Goal: Submit feedback/report problem: Submit feedback/report problem

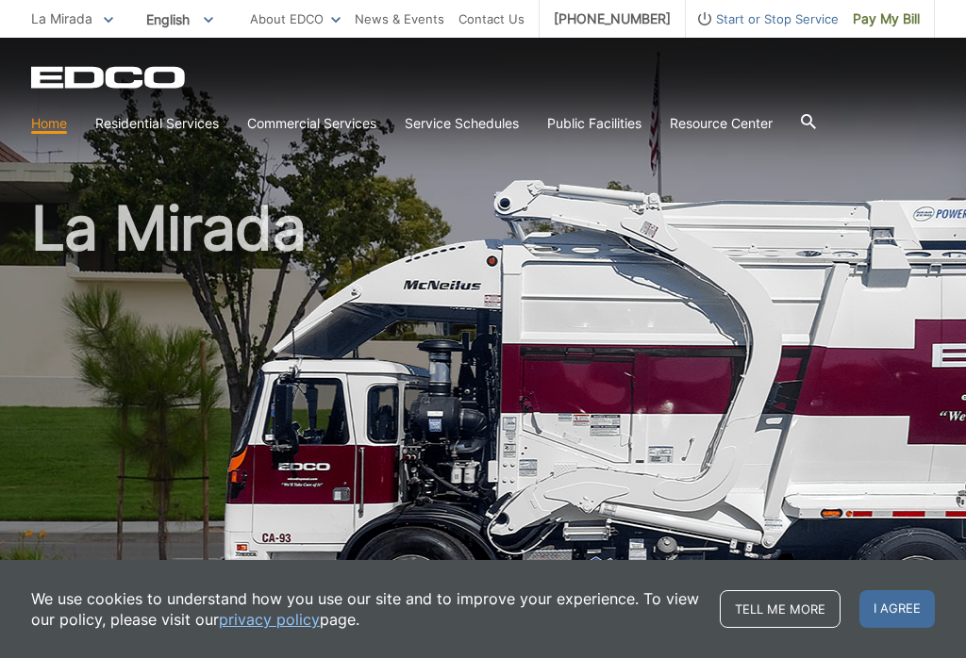
click at [0, 0] on link "Storage Containers" at bounding box center [0, 0] width 0 height 0
click at [0, 0] on link "Organic Recycling" at bounding box center [0, 0] width 0 height 0
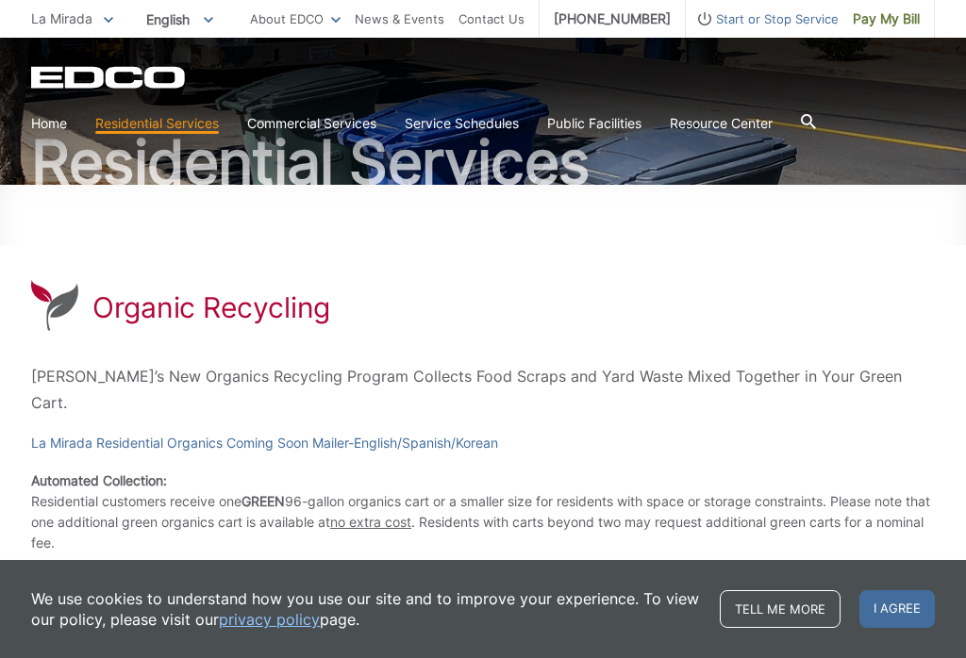
scroll to position [179, 0]
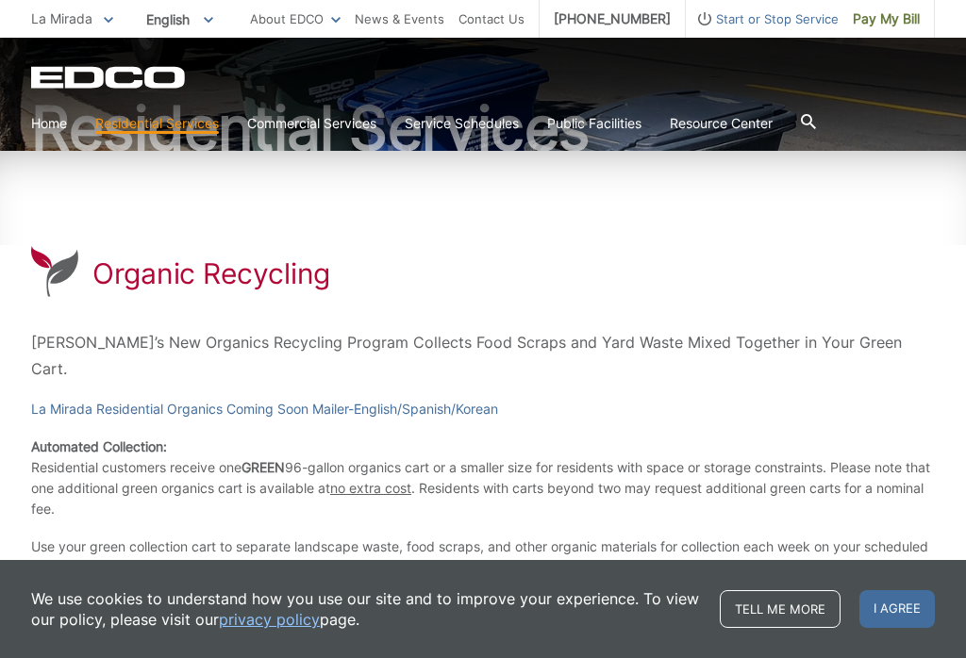
click at [0, 0] on link "Trash" at bounding box center [0, 0] width 0 height 0
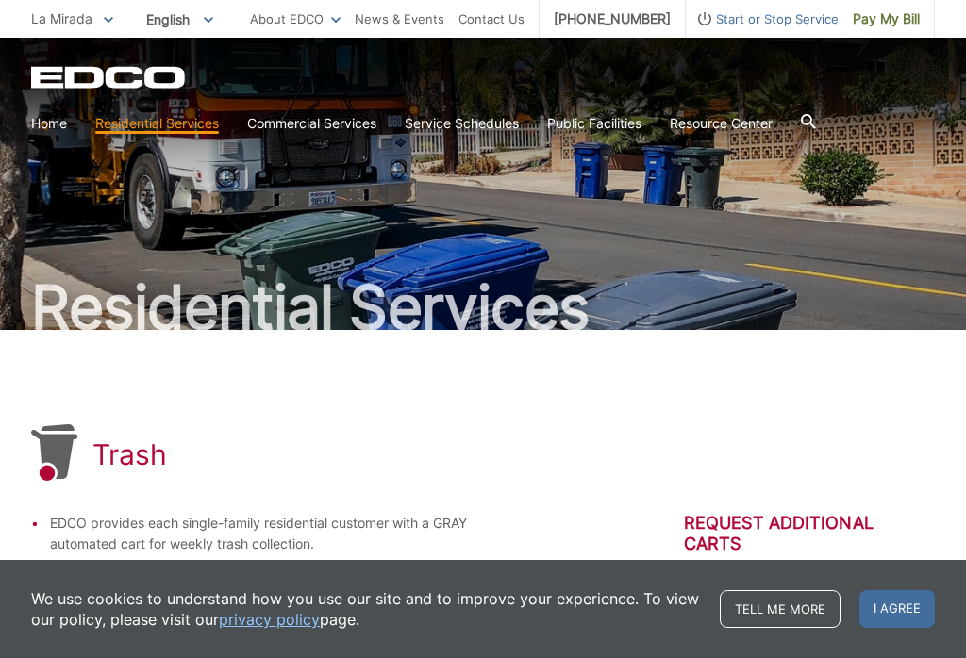
click at [816, 115] on icon at bounding box center [808, 121] width 15 height 15
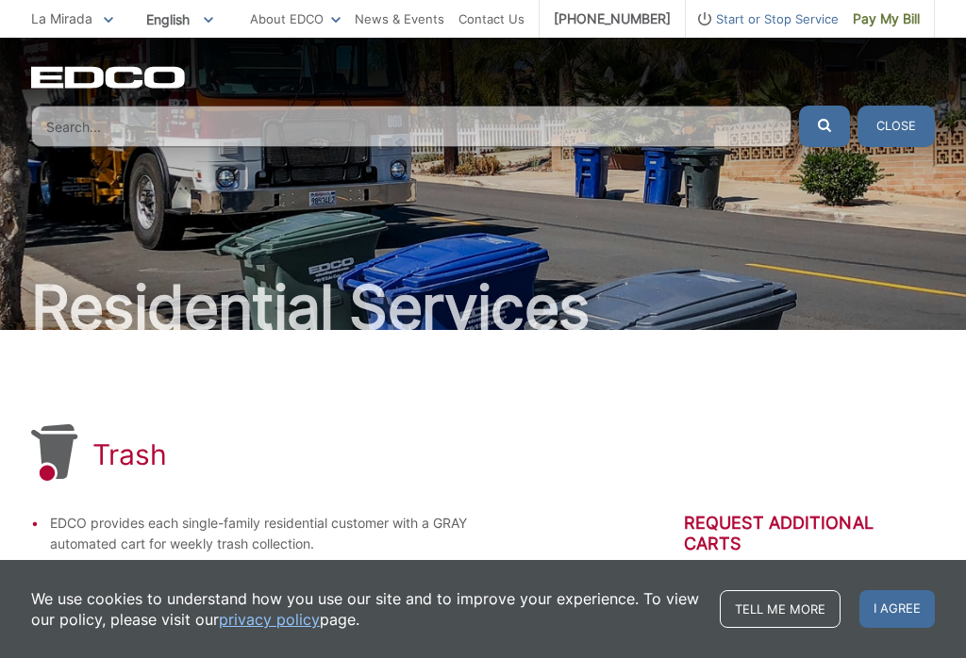
click at [306, 131] on input "Search" at bounding box center [411, 126] width 760 height 41
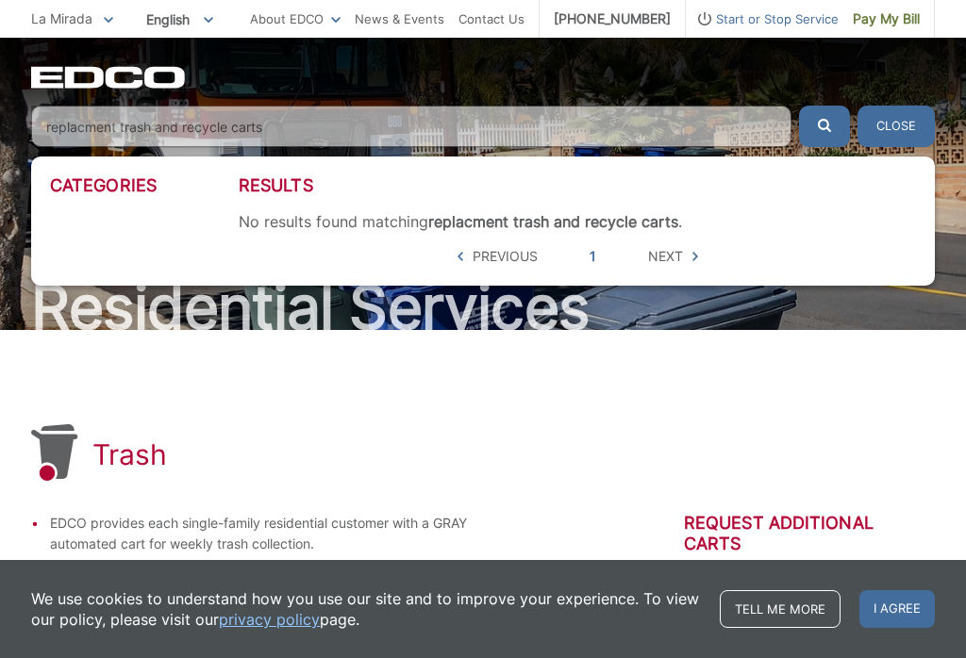
click at [820, 128] on button "submit" at bounding box center [824, 126] width 51 height 41
click at [667, 272] on div "Categories Results No results found matching replacment trash and recycle carts…" at bounding box center [482, 221] width 903 height 129
click at [296, 134] on input "replacment trash and recycle carts" at bounding box center [411, 126] width 760 height 41
click at [820, 128] on button "submit" at bounding box center [824, 126] width 51 height 41
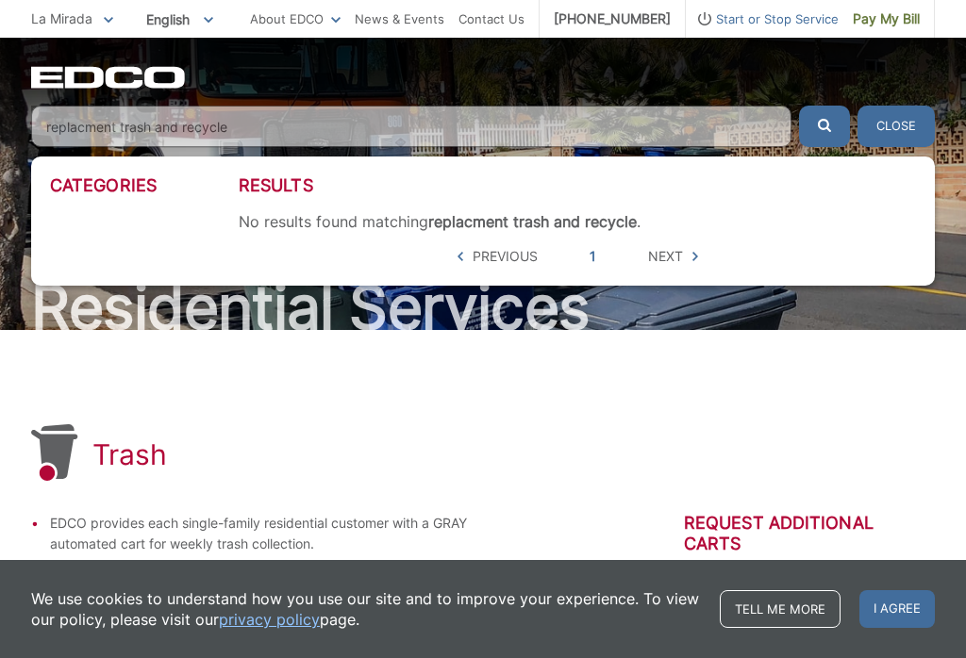
click at [353, 137] on input "replacment trash and recycle" at bounding box center [411, 126] width 760 height 41
click at [820, 128] on button "submit" at bounding box center [824, 126] width 51 height 41
click at [611, 229] on div "No results found matching replacment tras cart ." at bounding box center [577, 221] width 677 height 19
click at [653, 134] on input "replacment tras cart" at bounding box center [411, 126] width 760 height 41
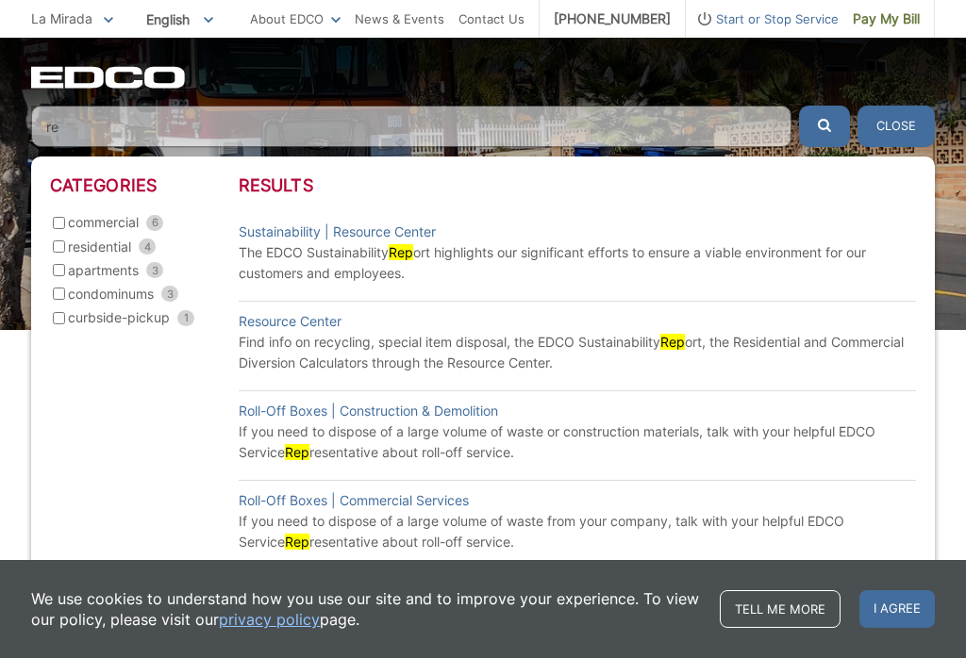
type input "r"
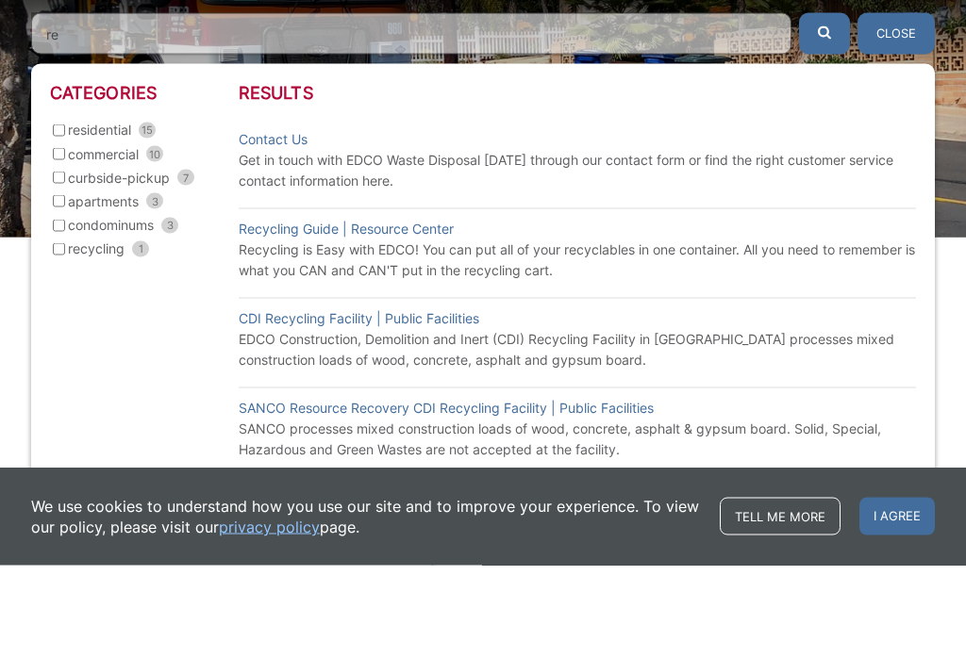
type input "r"
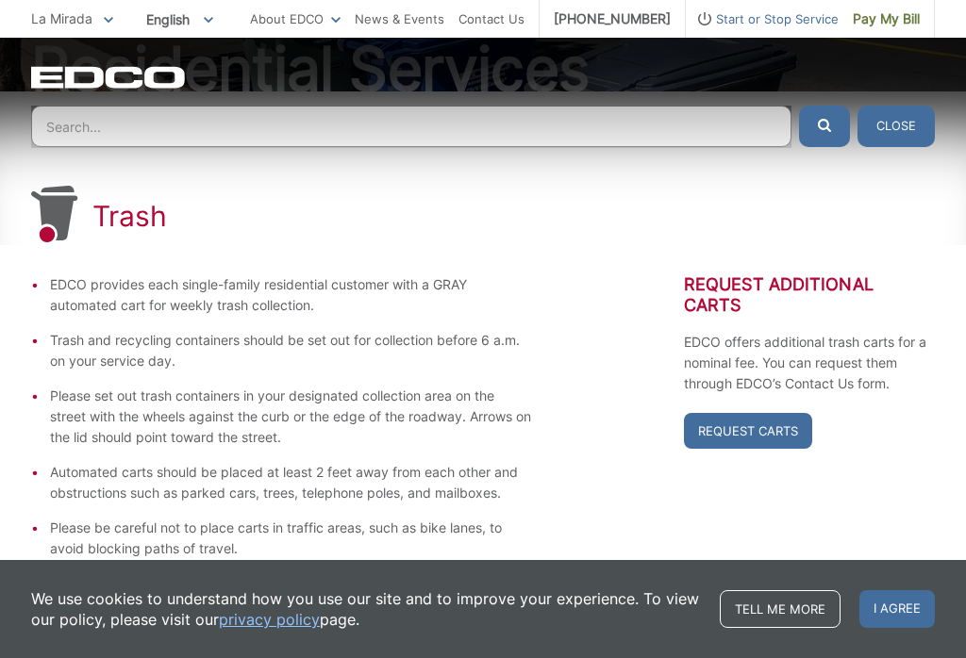
scroll to position [249, 0]
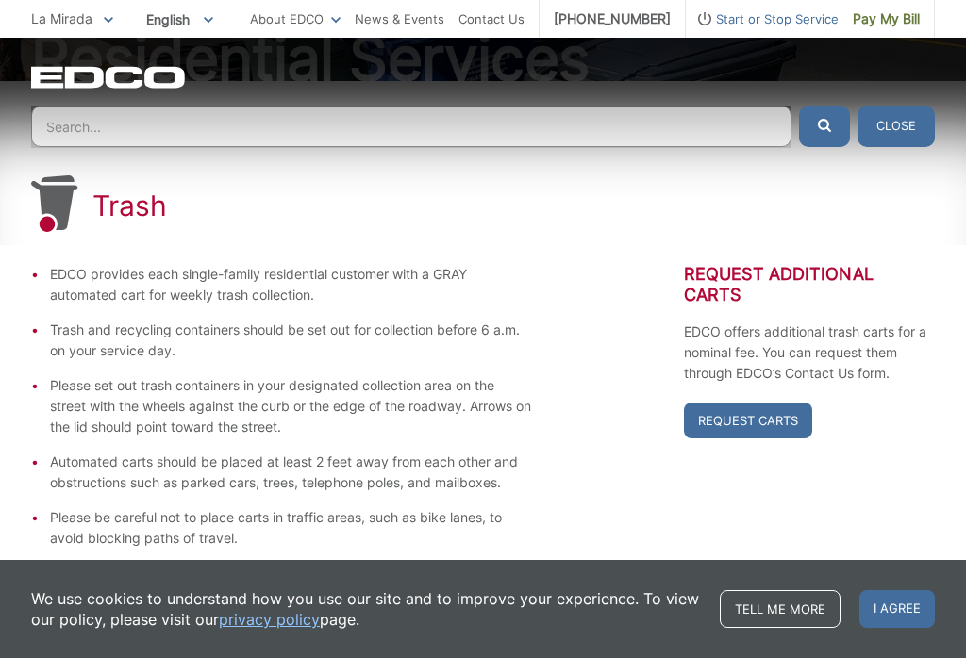
click at [758, 426] on link "Request Carts" at bounding box center [748, 421] width 128 height 36
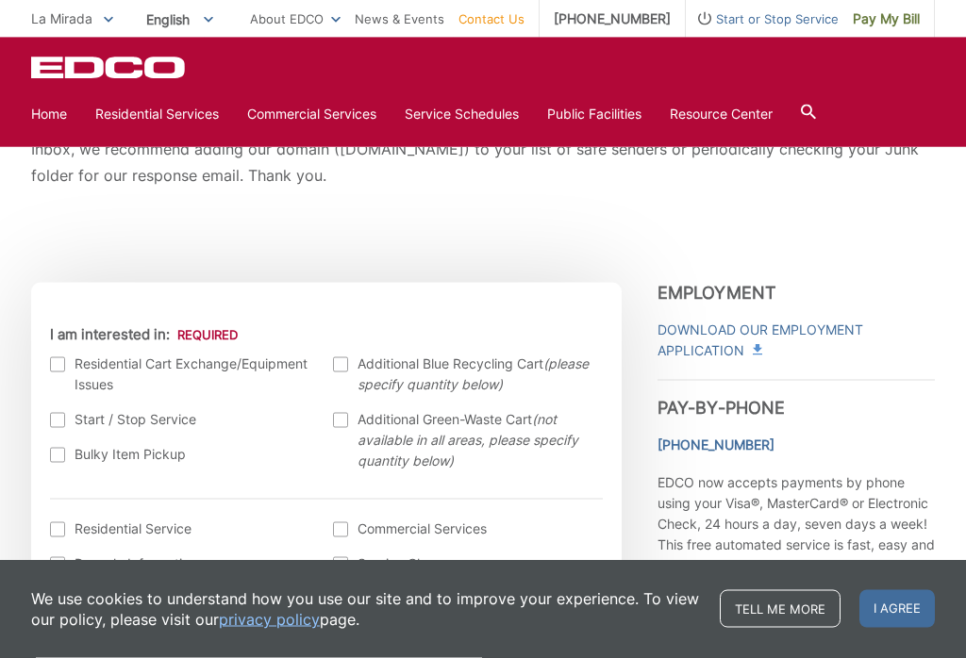
scroll to position [439, 0]
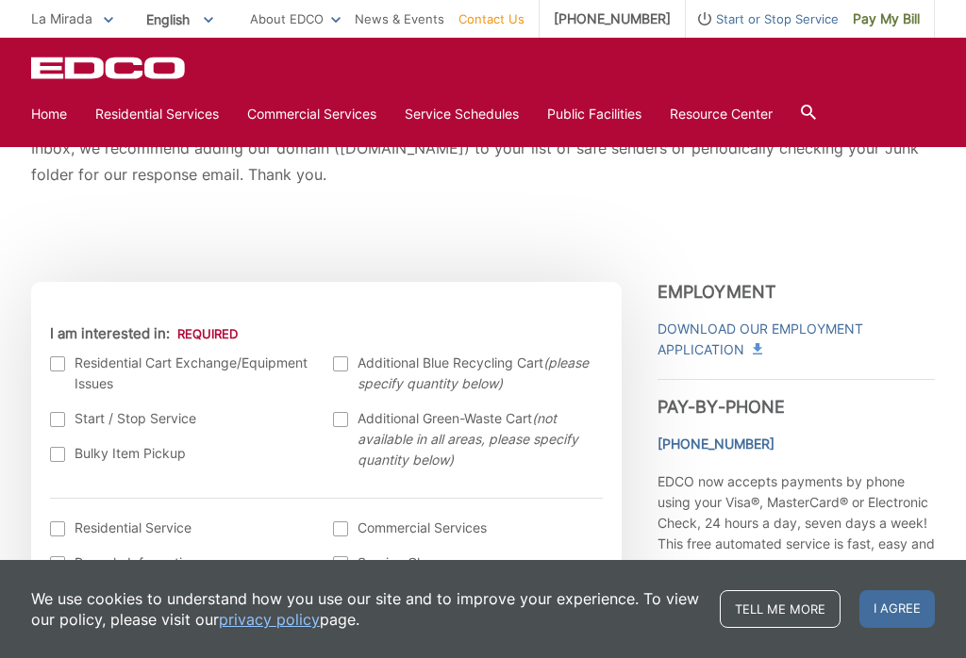
click at [57, 370] on div at bounding box center [57, 363] width 15 height 15
click at [0, 0] on input "I am interested in:" at bounding box center [0, 0] width 0 height 0
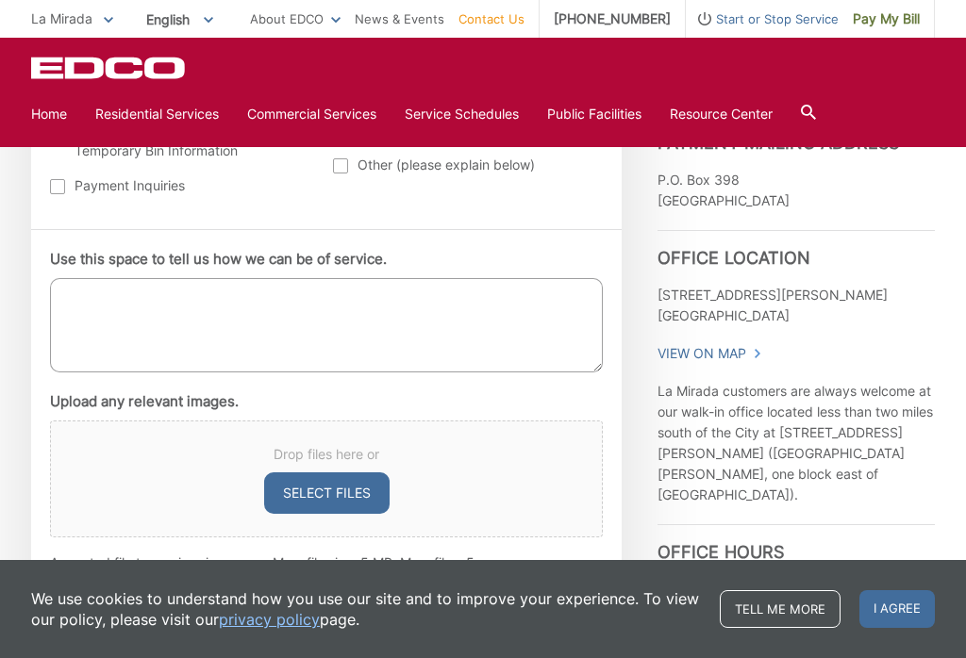
scroll to position [995, 0]
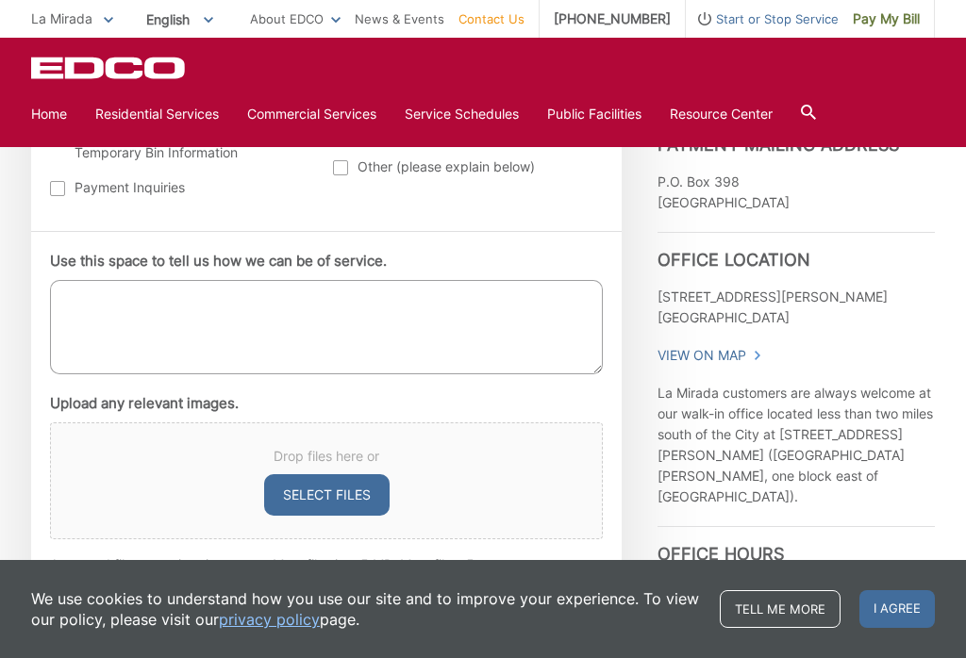
click at [82, 303] on textarea "Use this space to tell us how we can be of service." at bounding box center [326, 327] width 553 height 94
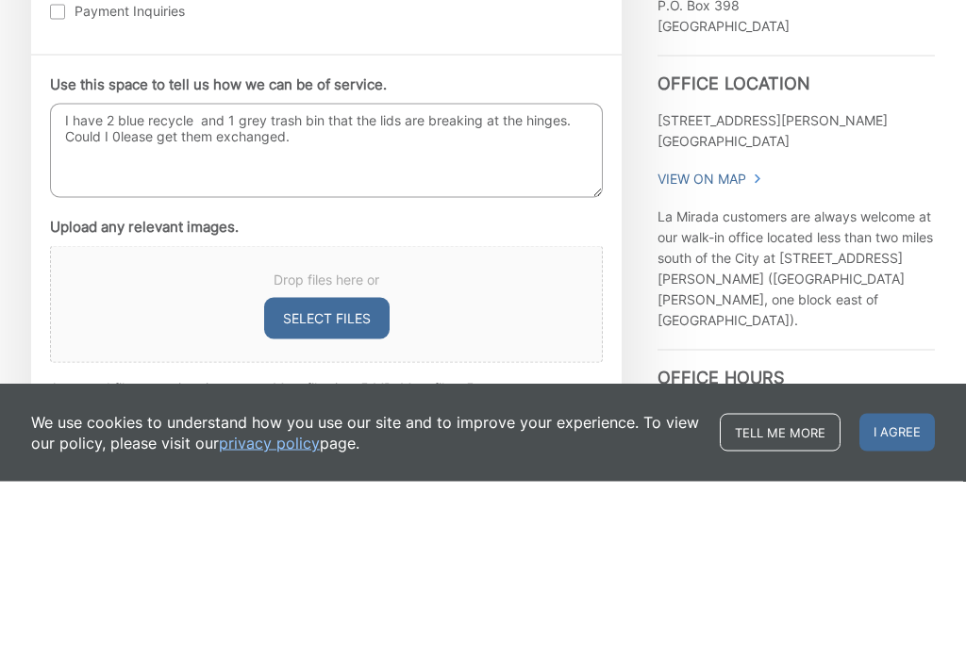
click at [115, 280] on textarea "I have 2 blue recycle and 1 grey trash bin that the lids are breaking at the hi…" at bounding box center [326, 327] width 553 height 94
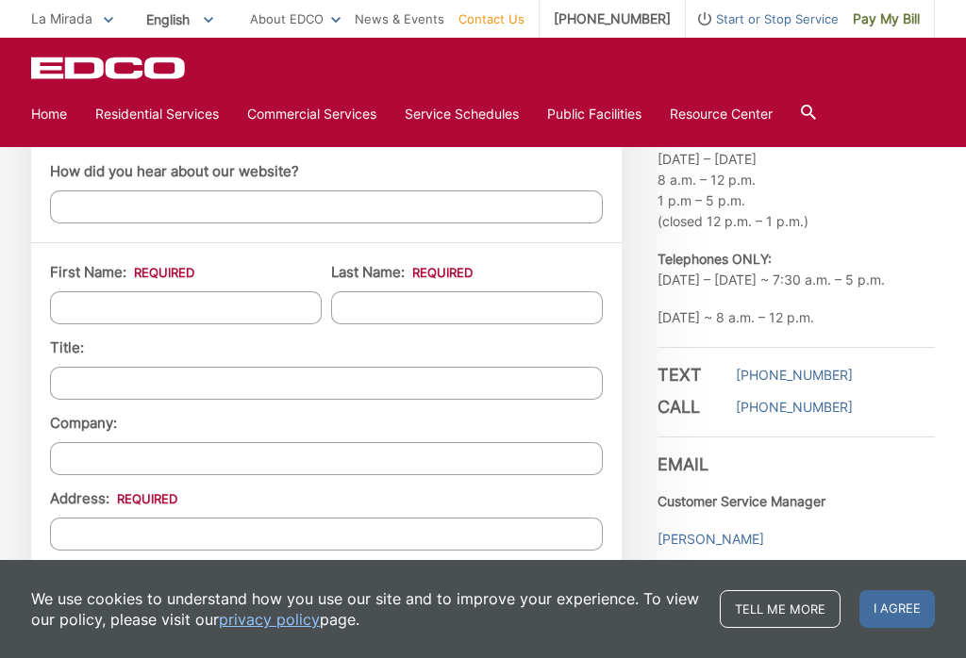
scroll to position [1449, 0]
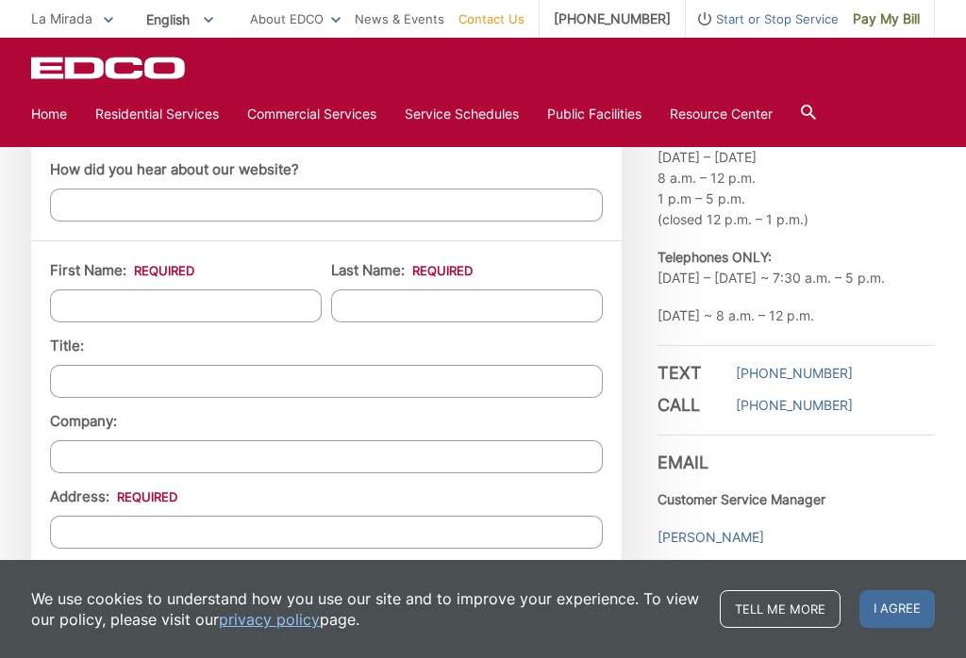
type textarea "I have 2 blue recycle and 1 grey trash bin that the lids are breaking at the hi…"
click at [129, 213] on input "How did you hear about our website?" at bounding box center [326, 205] width 553 height 33
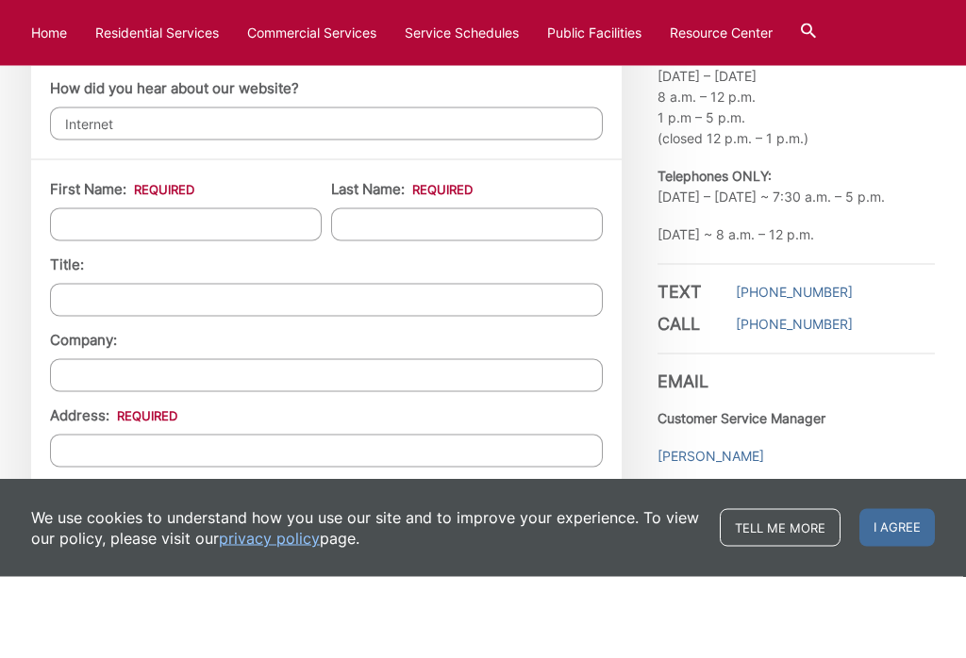
type input "Internet"
click at [190, 290] on input "First Name: *" at bounding box center [186, 306] width 272 height 33
type input "Kenneth"
click at [397, 290] on input "Last Name: *" at bounding box center [467, 306] width 272 height 33
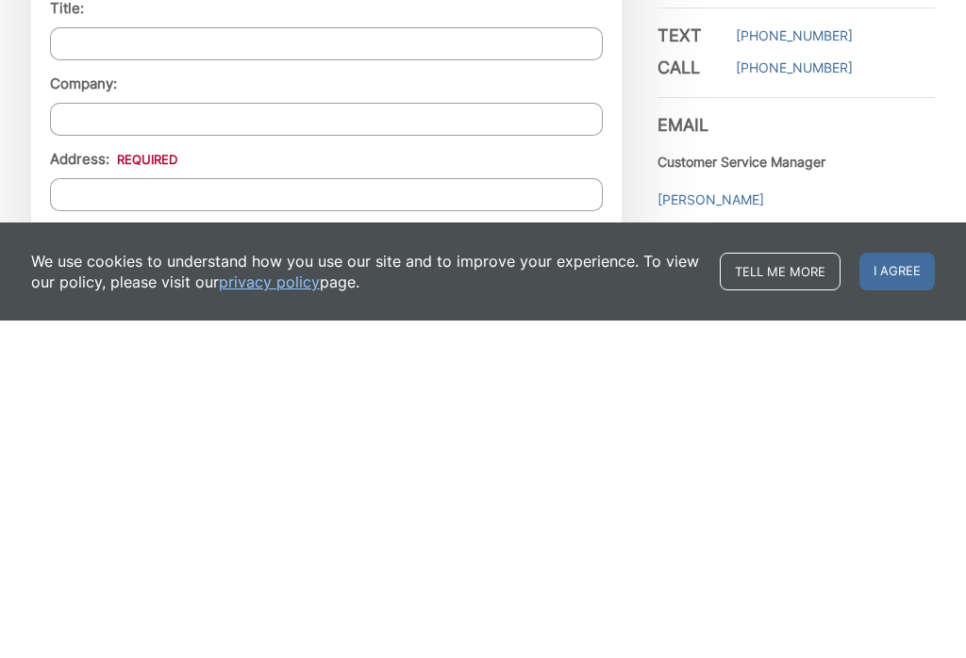
type input "Tafoya"
click at [127, 516] on input "Address: *" at bounding box center [326, 532] width 553 height 33
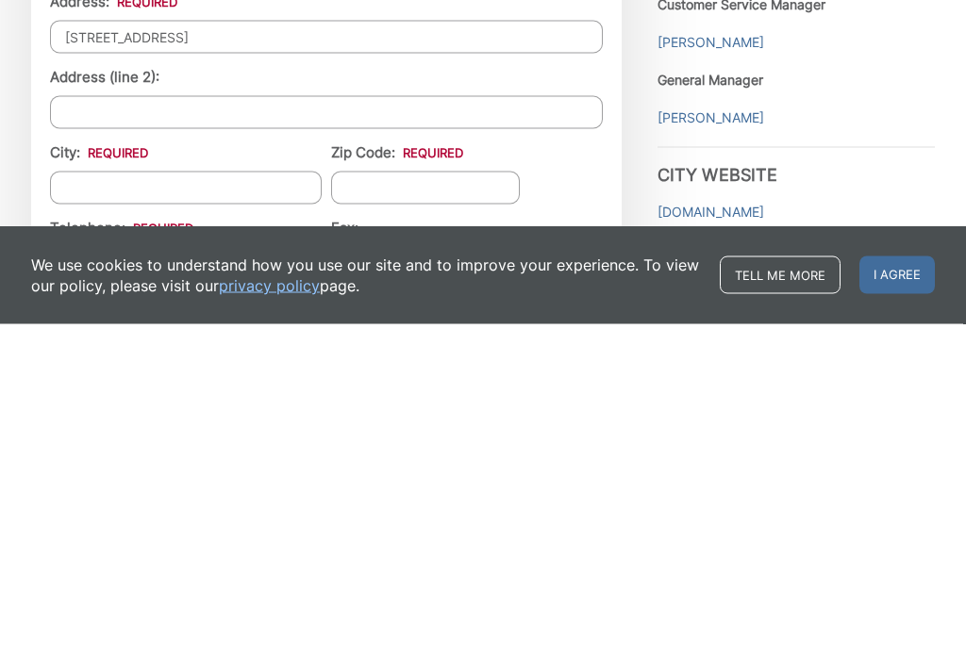
scroll to position [1626, 0]
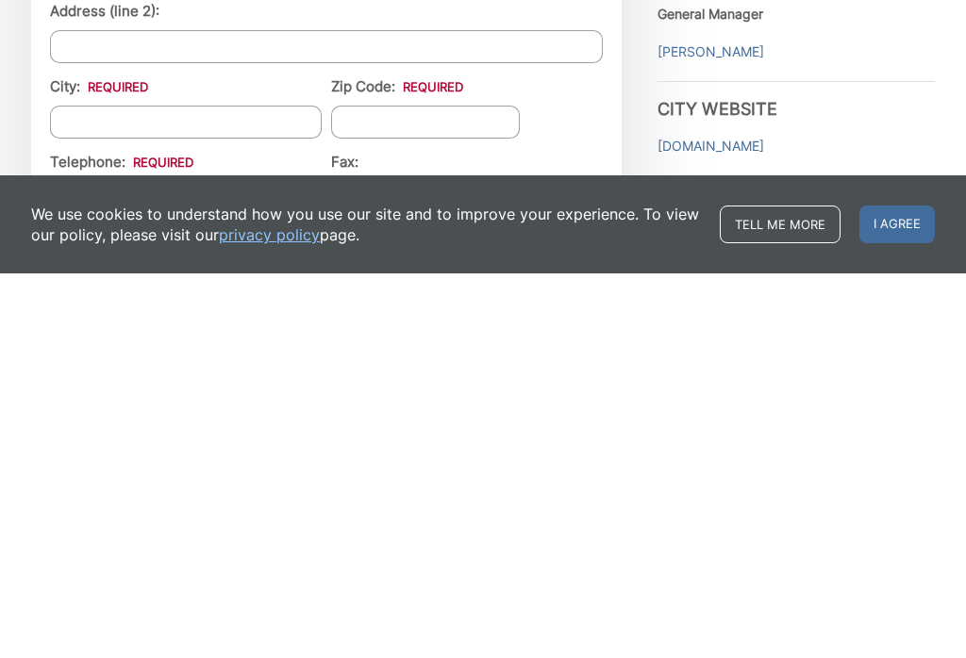
type input "13715 Brazo Rd."
click at [220, 490] on input "City: *" at bounding box center [186, 506] width 272 height 33
type input "La Mirada"
click at [422, 490] on input "Zip Code: *" at bounding box center [425, 506] width 189 height 33
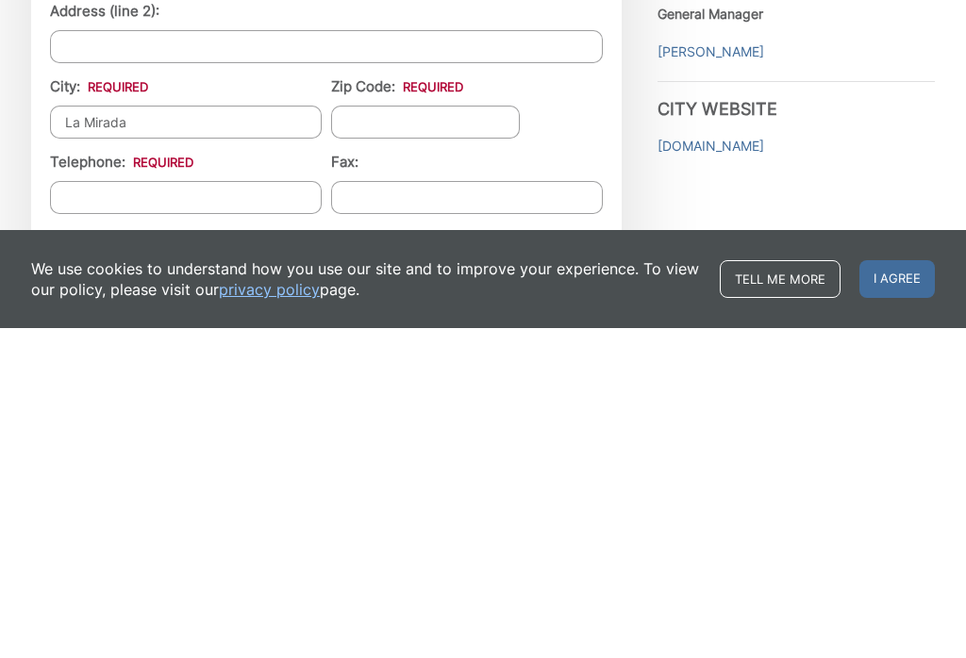
scroll to position [1682, 0]
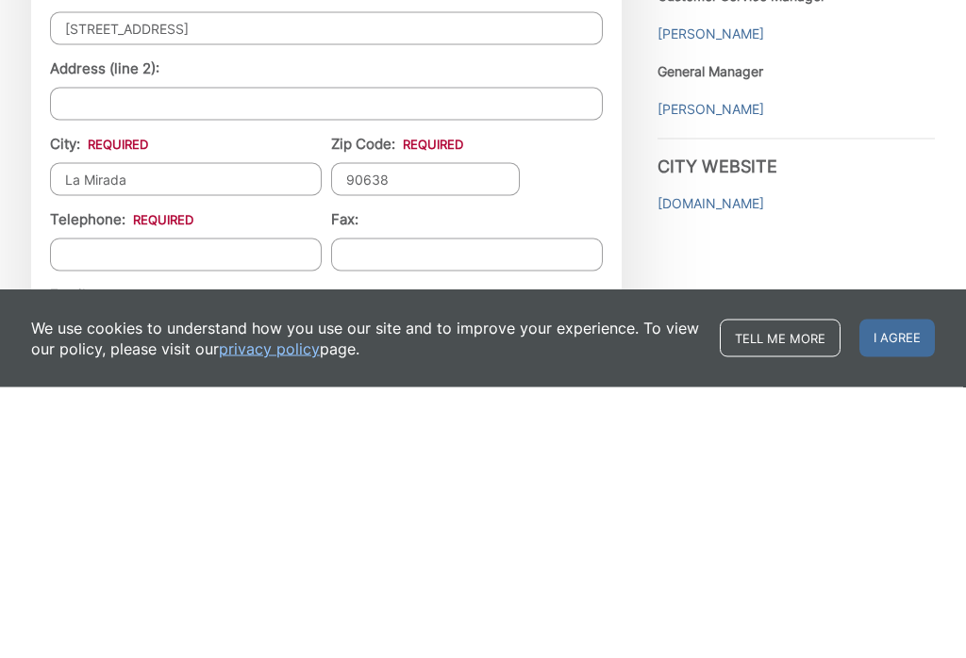
type input "90638"
click at [161, 509] on input "Telephone: *" at bounding box center [186, 525] width 272 height 33
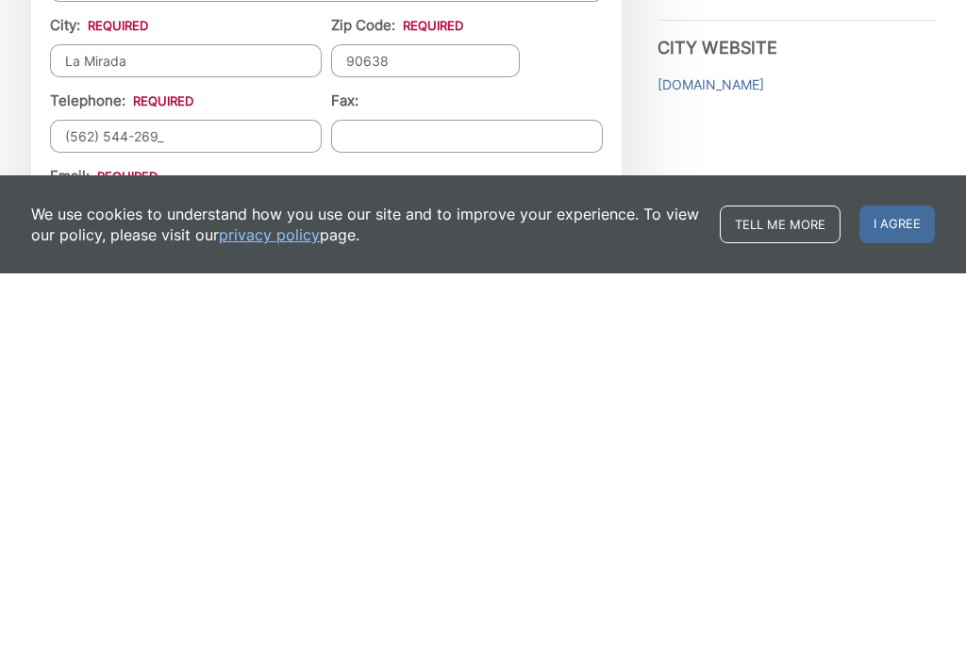
type input "(562) 544-2690"
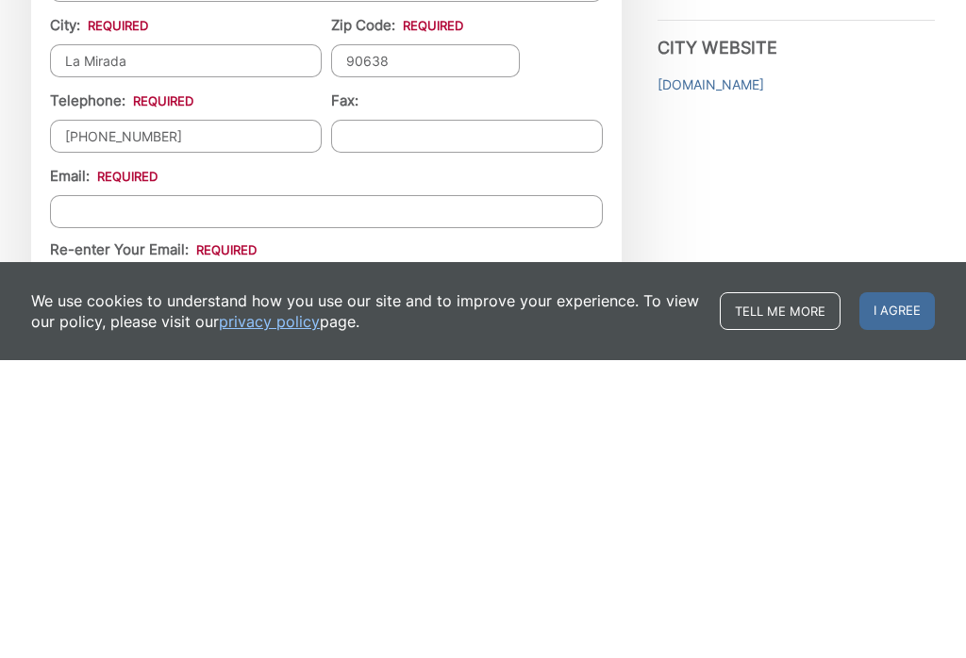
scroll to position [1779, 0]
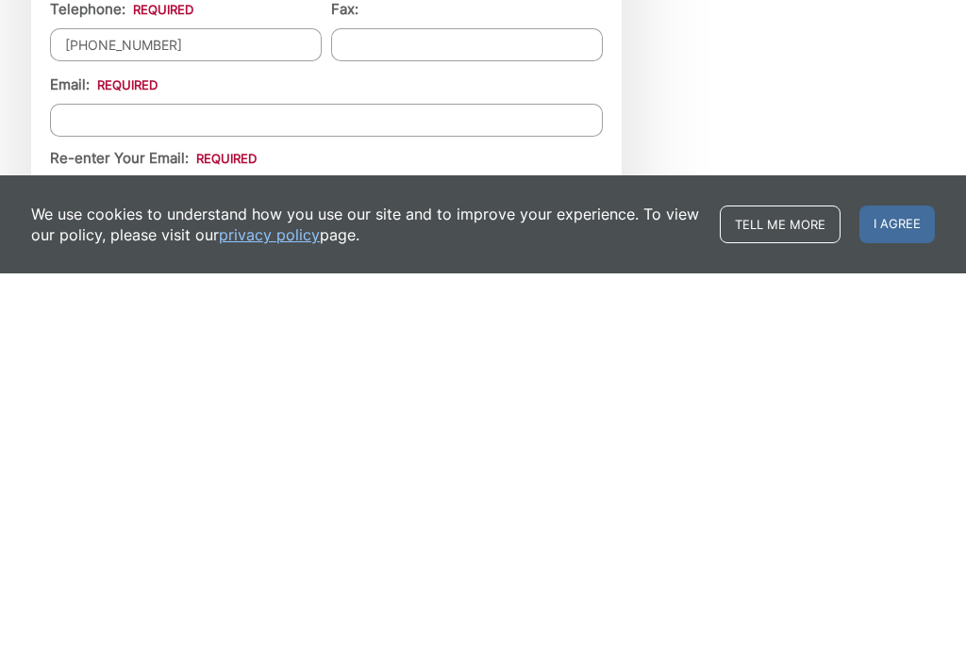
click at [257, 488] on input "Email *" at bounding box center [326, 504] width 553 height 33
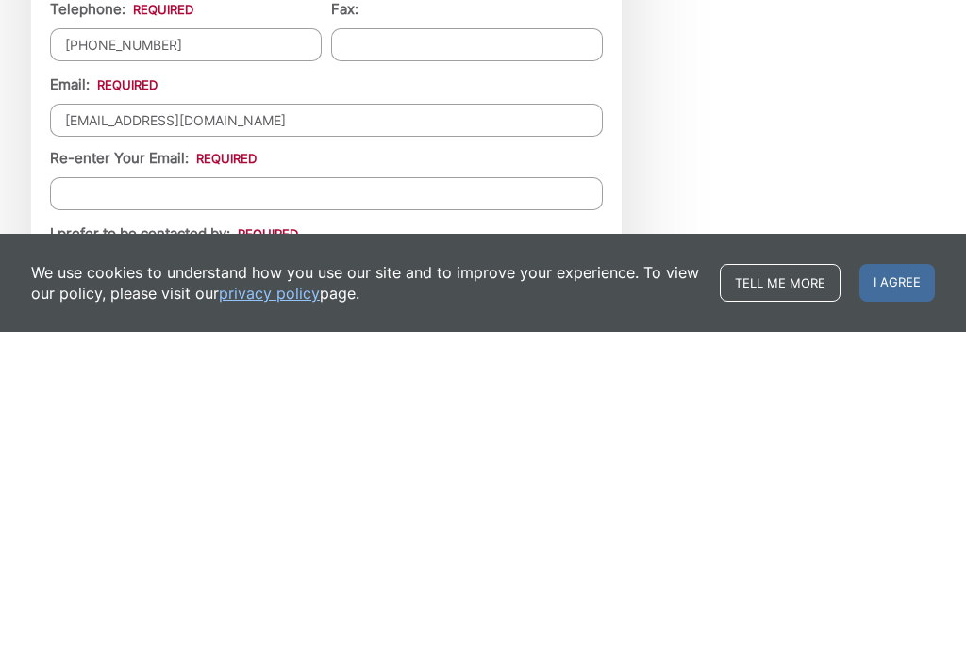
scroll to position [1845, 0]
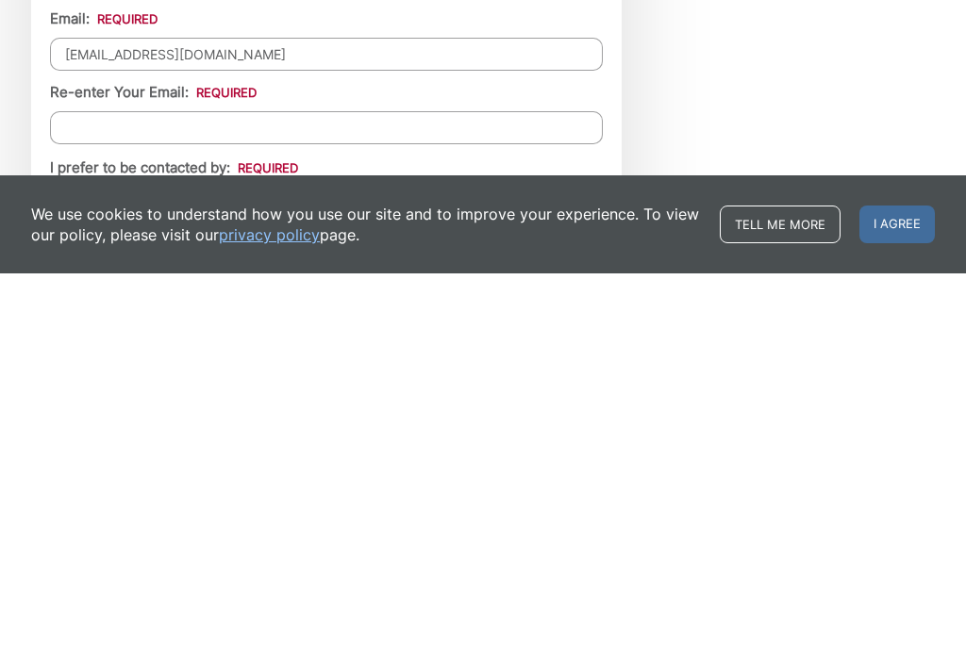
type input "kjtafoya@msn.com"
click at [299, 496] on input "Re-enter Your Email:" at bounding box center [326, 512] width 553 height 33
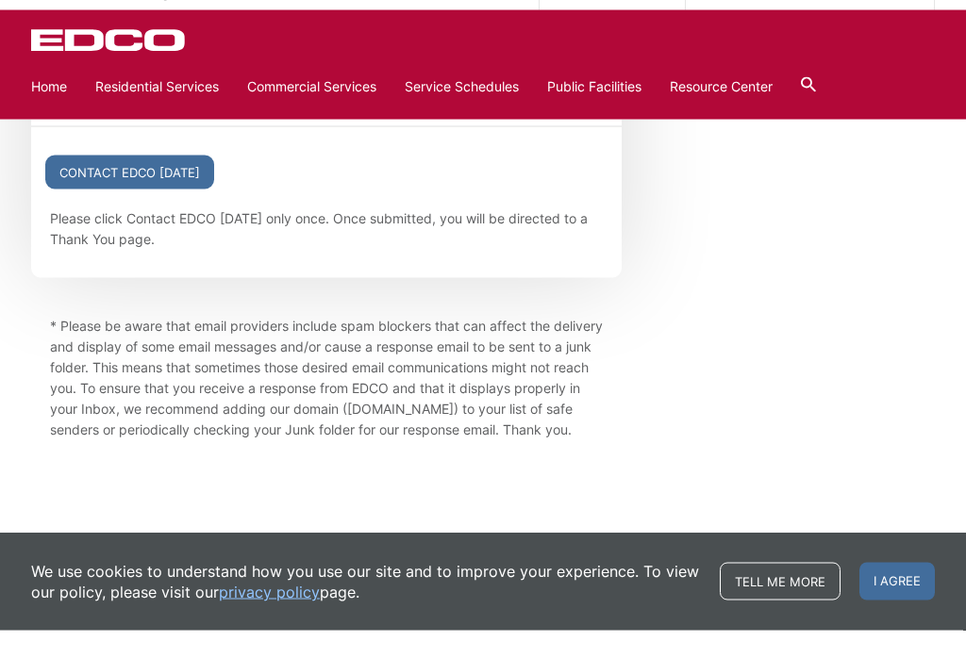
scroll to position [2351, 0]
type input "kjtafoya@msn.com"
click at [158, 183] on input "Contact EDCO Today" at bounding box center [129, 200] width 169 height 34
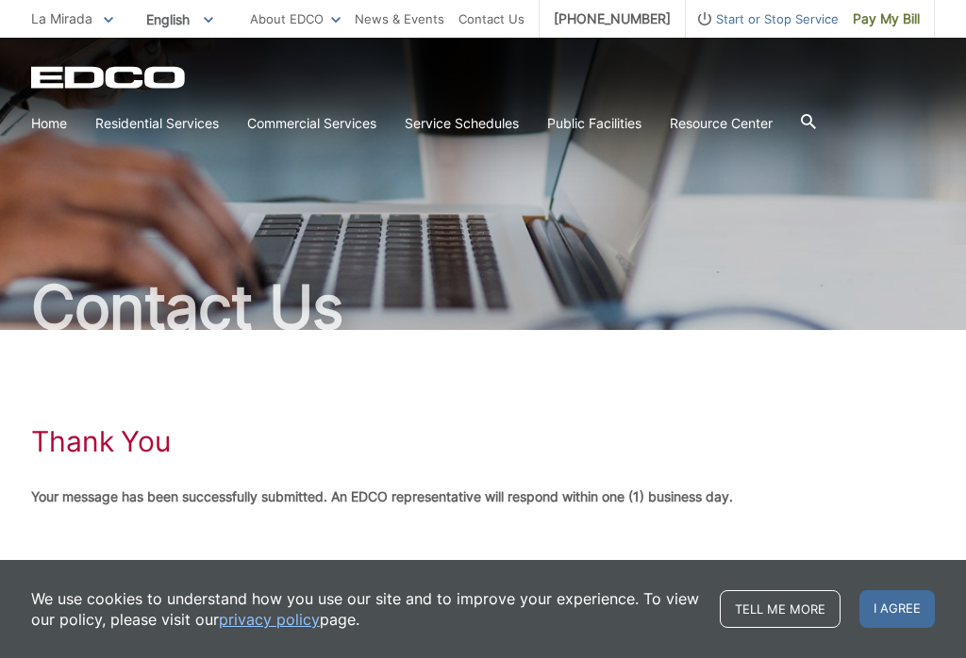
click at [816, 126] on icon at bounding box center [808, 121] width 15 height 15
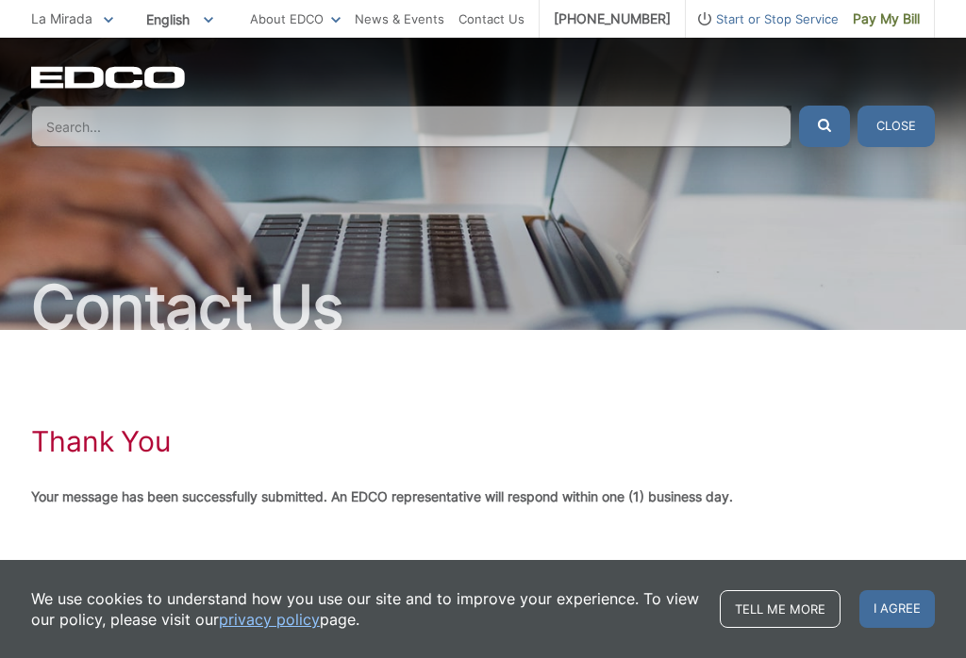
click at [210, 130] on input "Search" at bounding box center [411, 126] width 760 height 41
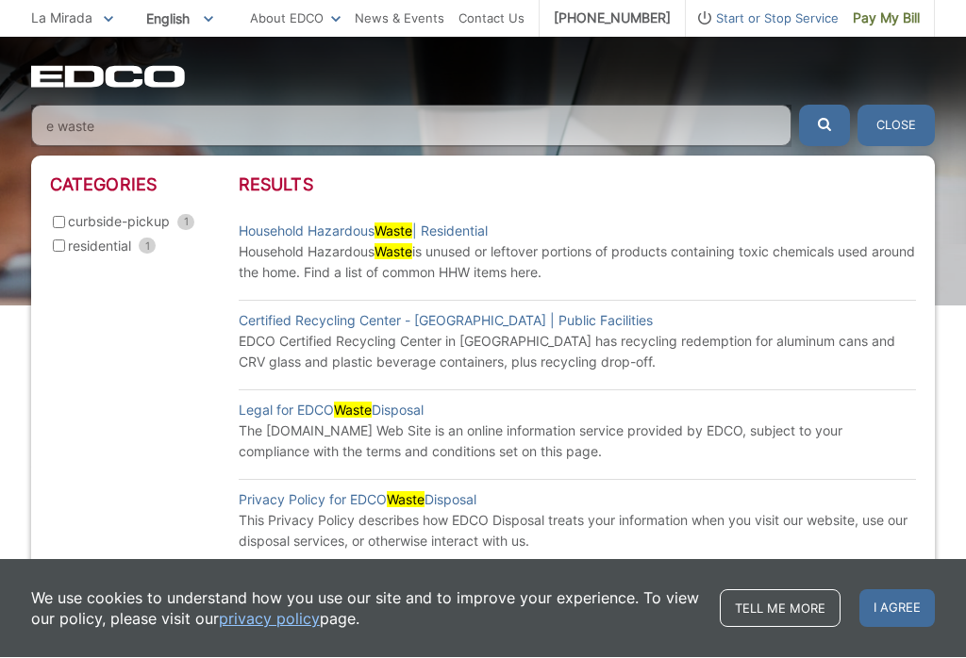
scroll to position [26, 0]
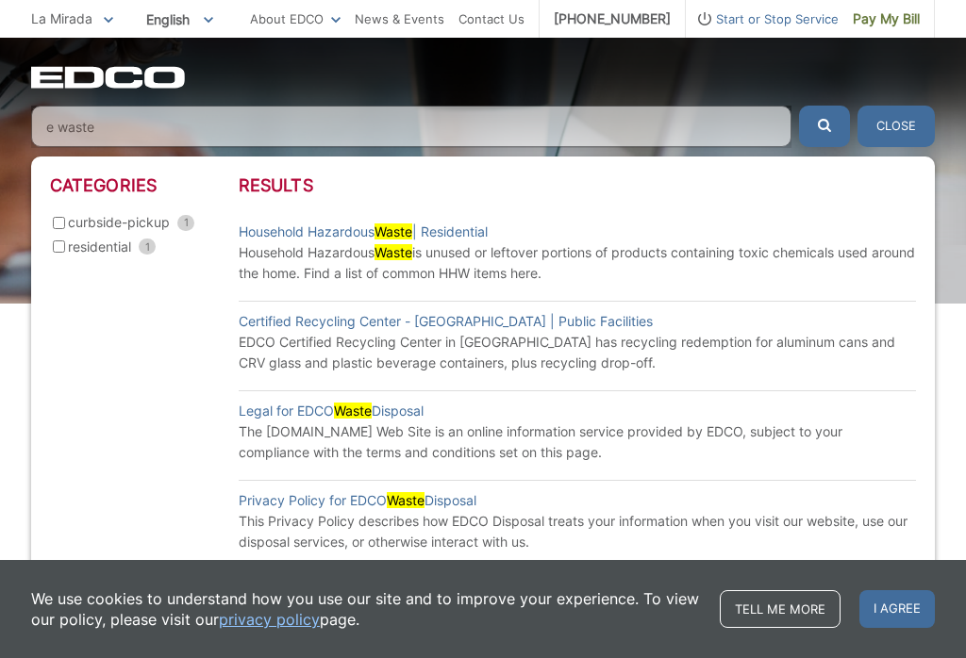
click at [128, 125] on input "e waste" at bounding box center [411, 126] width 760 height 41
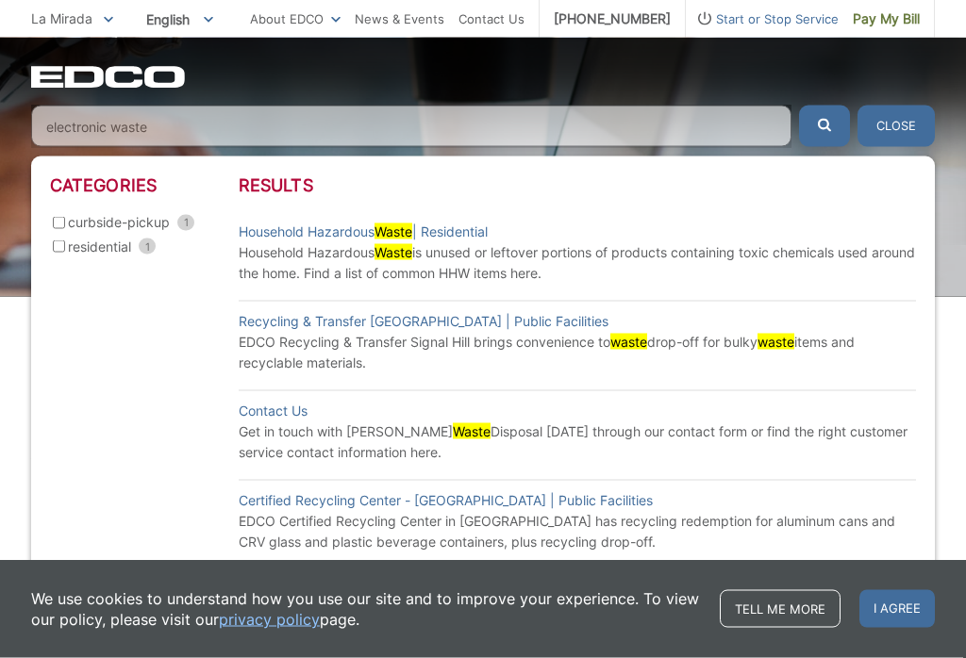
scroll to position [40, 0]
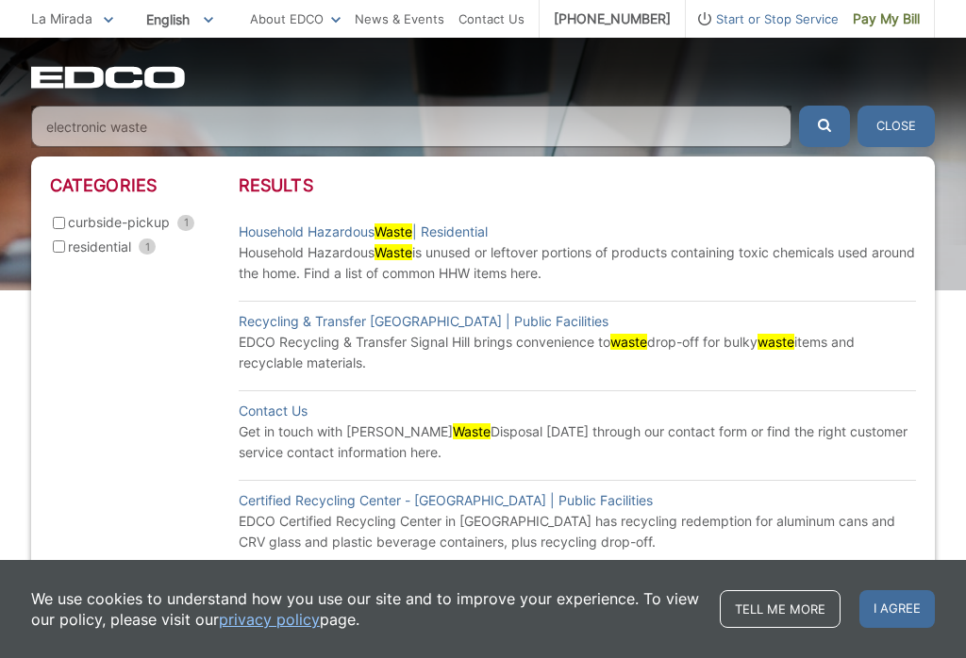
type input "electronic waste"
click at [443, 323] on link "Recycling & Transfer Signal Hill | Public Facilities" at bounding box center [424, 321] width 370 height 21
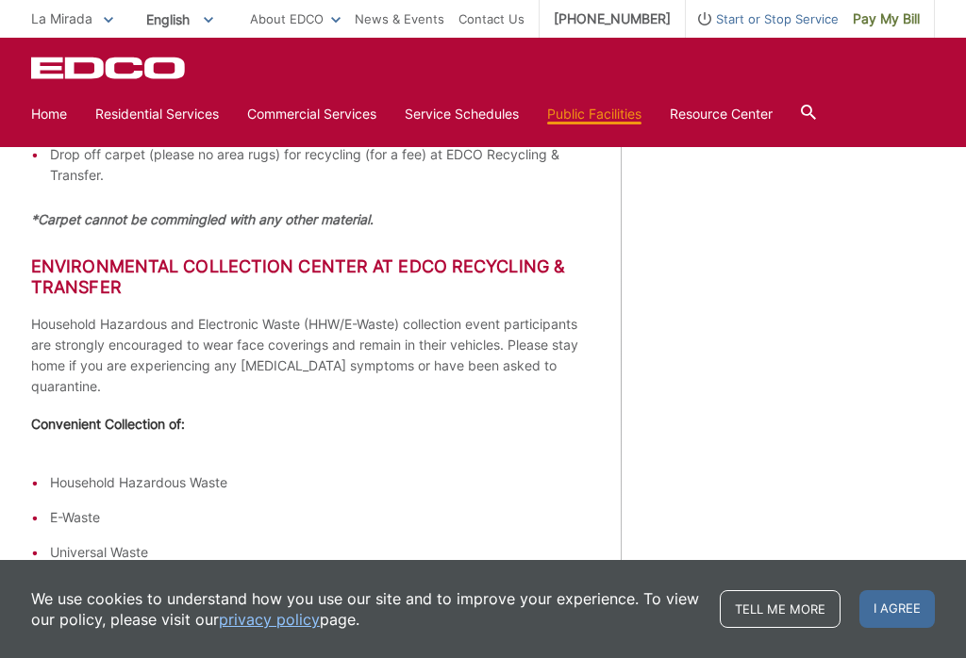
scroll to position [1527, 0]
click at [209, 386] on div "EDCO Recycling & Transfer brings convenience to waste drop-off. It’s convenient…" at bounding box center [326, 326] width 590 height 2752
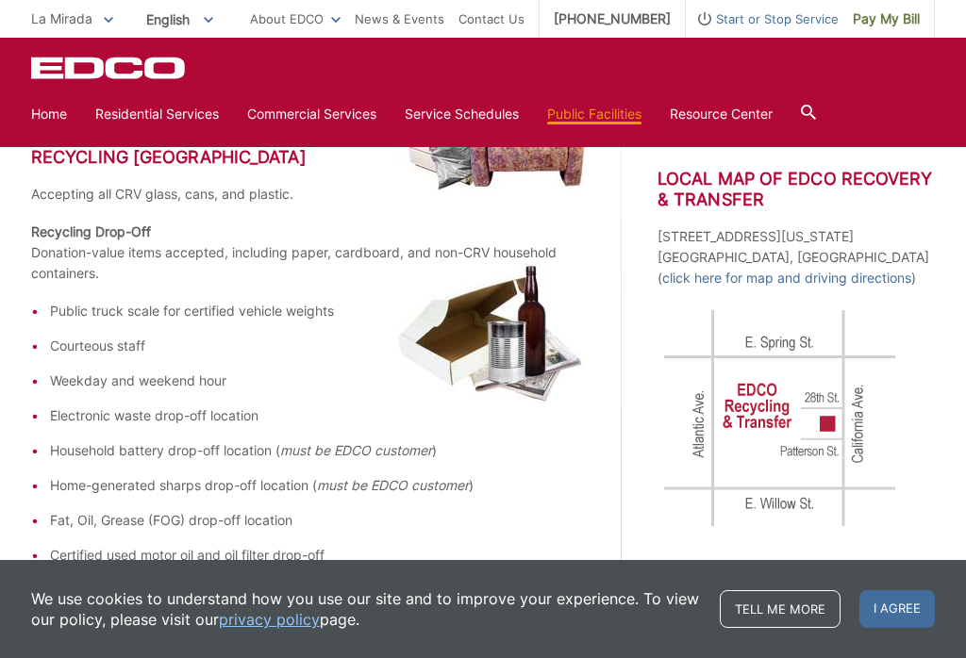
scroll to position [627, 0]
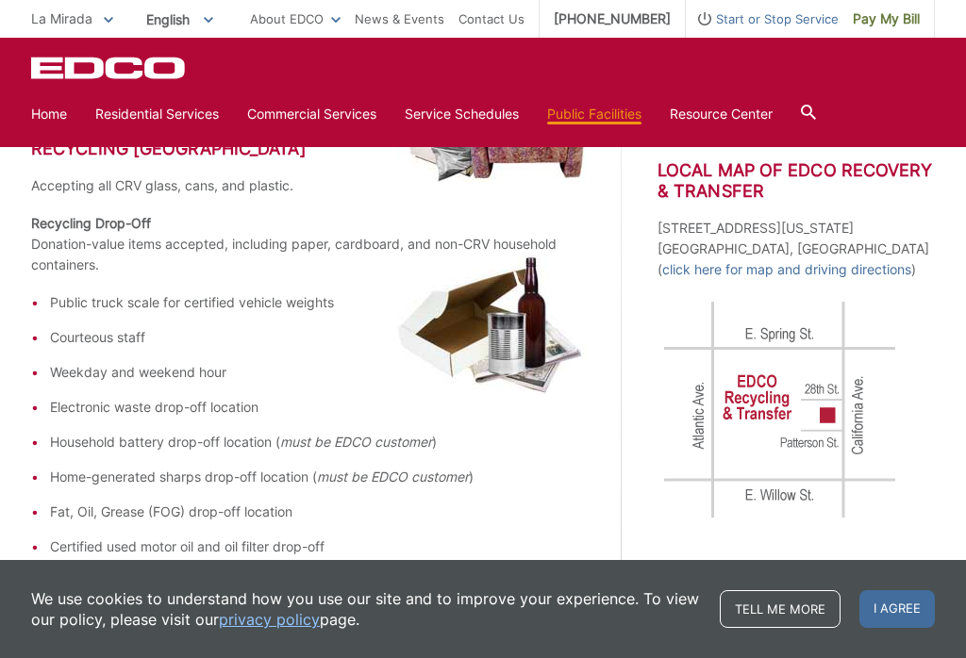
click at [831, 279] on link "click here for map and driving directions" at bounding box center [786, 269] width 249 height 21
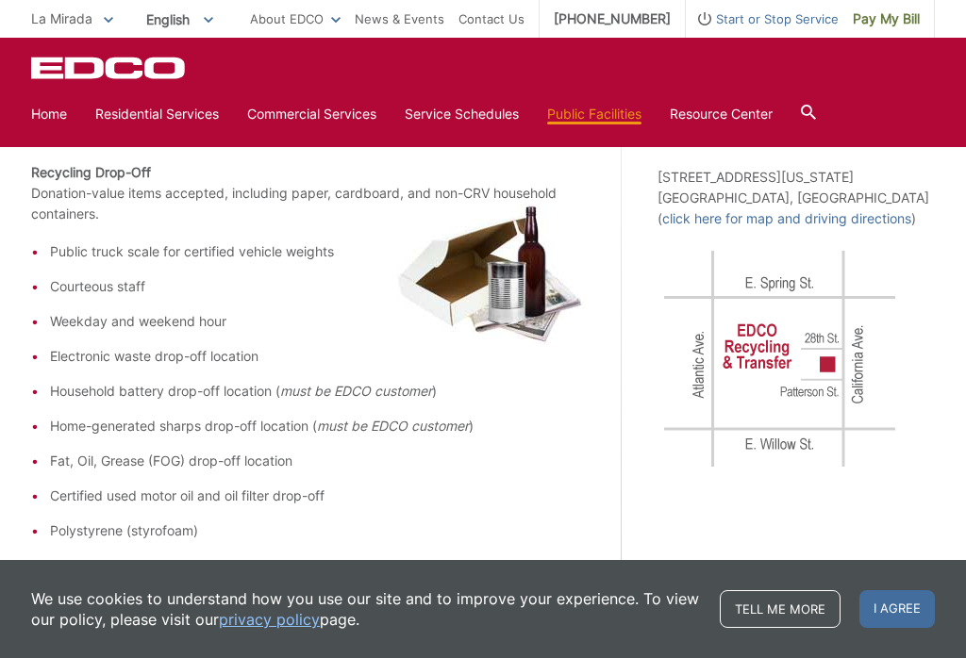
scroll to position [681, 0]
